Goal: Use online tool/utility: Utilize a website feature to perform a specific function

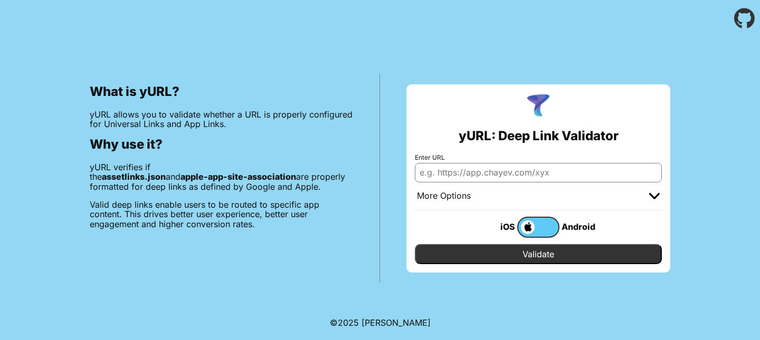
click at [463, 177] on input "Enter URL" at bounding box center [538, 172] width 247 height 19
paste input "[URL][DOMAIN_NAME][PERSON_NAME]"
type input "https://api.lula-staging.com/.well-known/apple-app-site-association"
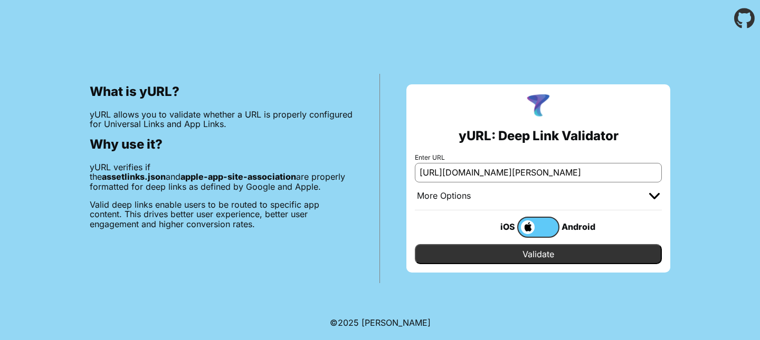
click at [554, 252] on input "Validate" at bounding box center [538, 254] width 247 height 20
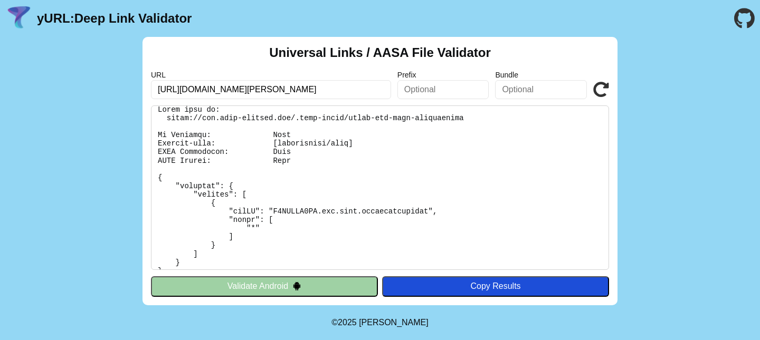
scroll to position [12, 0]
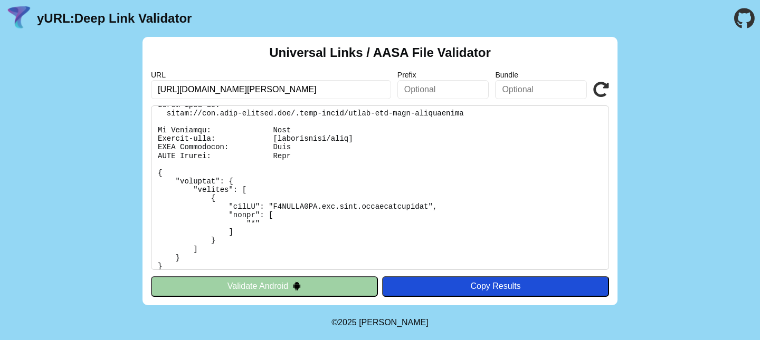
click at [350, 291] on button "Validate Android" at bounding box center [264, 286] width 227 height 20
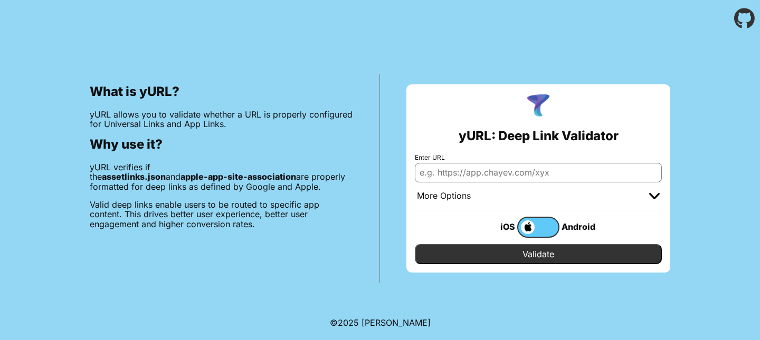
click at [570, 225] on div "Android" at bounding box center [580, 227] width 42 height 14
click at [543, 228] on label at bounding box center [538, 227] width 42 height 21
click at [0, 0] on input "checkbox" at bounding box center [0, 0] width 0 height 0
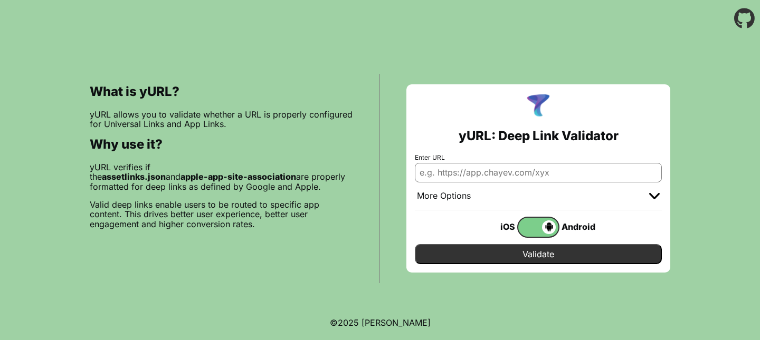
click at [529, 226] on span at bounding box center [536, 228] width 37 height 14
click at [0, 0] on input "checkbox" at bounding box center [0, 0] width 0 height 0
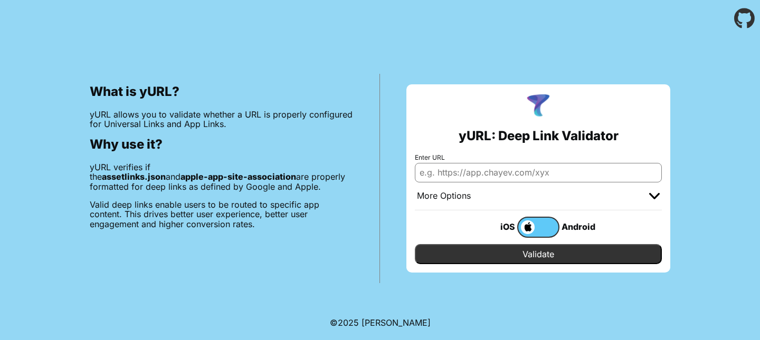
click at [551, 226] on label at bounding box center [538, 227] width 42 height 21
click at [0, 0] on input "checkbox" at bounding box center [0, 0] width 0 height 0
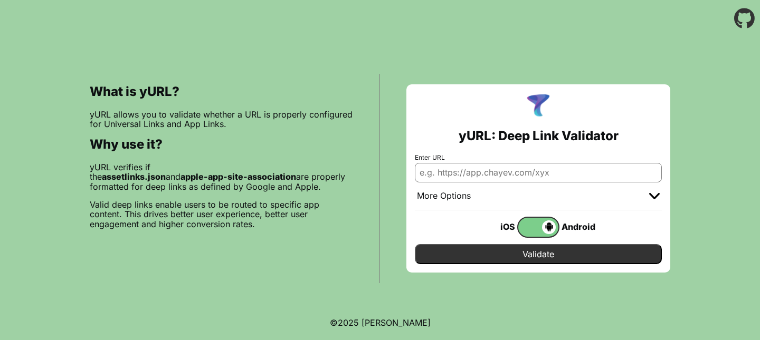
click at [531, 176] on input "Enter URL" at bounding box center [538, 172] width 247 height 19
paste input "[URL][DOMAIN_NAME][PERSON_NAME]"
type input "[URL][DOMAIN_NAME][PERSON_NAME]"
click at [570, 254] on input "Validate" at bounding box center [538, 254] width 247 height 20
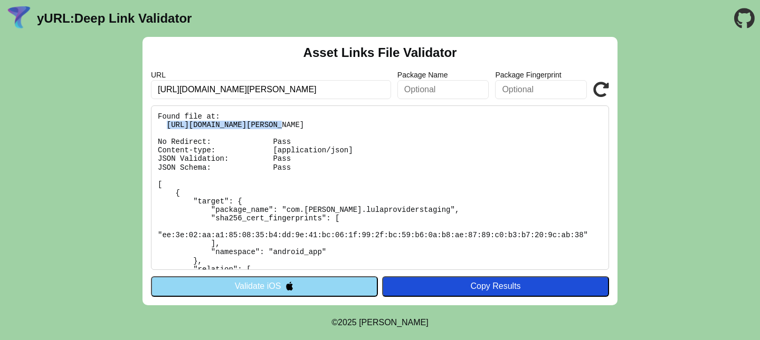
drag, startPoint x: 167, startPoint y: 124, endPoint x: 283, endPoint y: 127, distance: 116.1
click at [283, 127] on pre "Found file at: [URL][DOMAIN_NAME][PERSON_NAME] No Redirect: Pass Content-type: …" at bounding box center [380, 188] width 458 height 165
copy pre "https://l.lula-staging.com"
click at [289, 210] on pre "Found file at: [URL][DOMAIN_NAME][PERSON_NAME] No Redirect: Pass Content-type: …" at bounding box center [380, 188] width 458 height 165
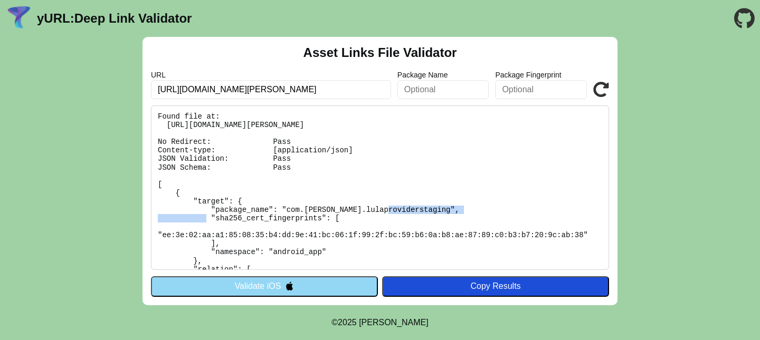
drag, startPoint x: 287, startPoint y: 210, endPoint x: 411, endPoint y: 210, distance: 124.5
click at [411, 210] on pre "Found file at: [URL][DOMAIN_NAME][PERSON_NAME] No Redirect: Pass Content-type: …" at bounding box center [380, 188] width 458 height 165
copy pre "com.lula.lulaproviderstaging"
drag, startPoint x: 162, startPoint y: 235, endPoint x: 214, endPoint y: 237, distance: 51.8
click at [214, 237] on pre "Found file at: [URL][DOMAIN_NAME][PERSON_NAME] No Redirect: Pass Content-type: …" at bounding box center [380, 188] width 458 height 165
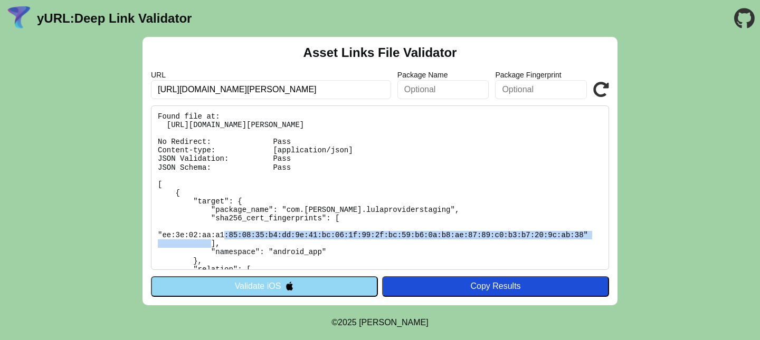
click at [583, 235] on pre "Found file at: [URL][DOMAIN_NAME][PERSON_NAME] No Redirect: Pass Content-type: …" at bounding box center [380, 188] width 458 height 165
copy pre "ee:3e:02:aa:a1:85:08:35:b4:dd:9e:41:bc:06:1f:99:2f:bc:59:b6:0a:b8:ae:87:89:c0:b…"
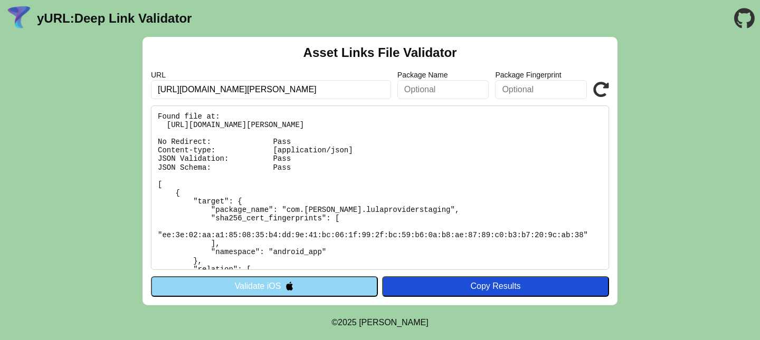
click at [570, 205] on pre "Found file at: [URL][DOMAIN_NAME][PERSON_NAME] No Redirect: Pass Content-type: …" at bounding box center [380, 188] width 458 height 165
click at [605, 88] on icon at bounding box center [601, 90] width 16 height 16
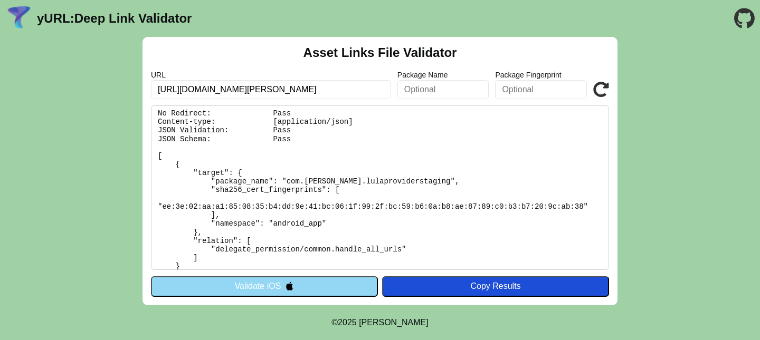
scroll to position [44, 0]
